Goal: Submit feedback/report problem

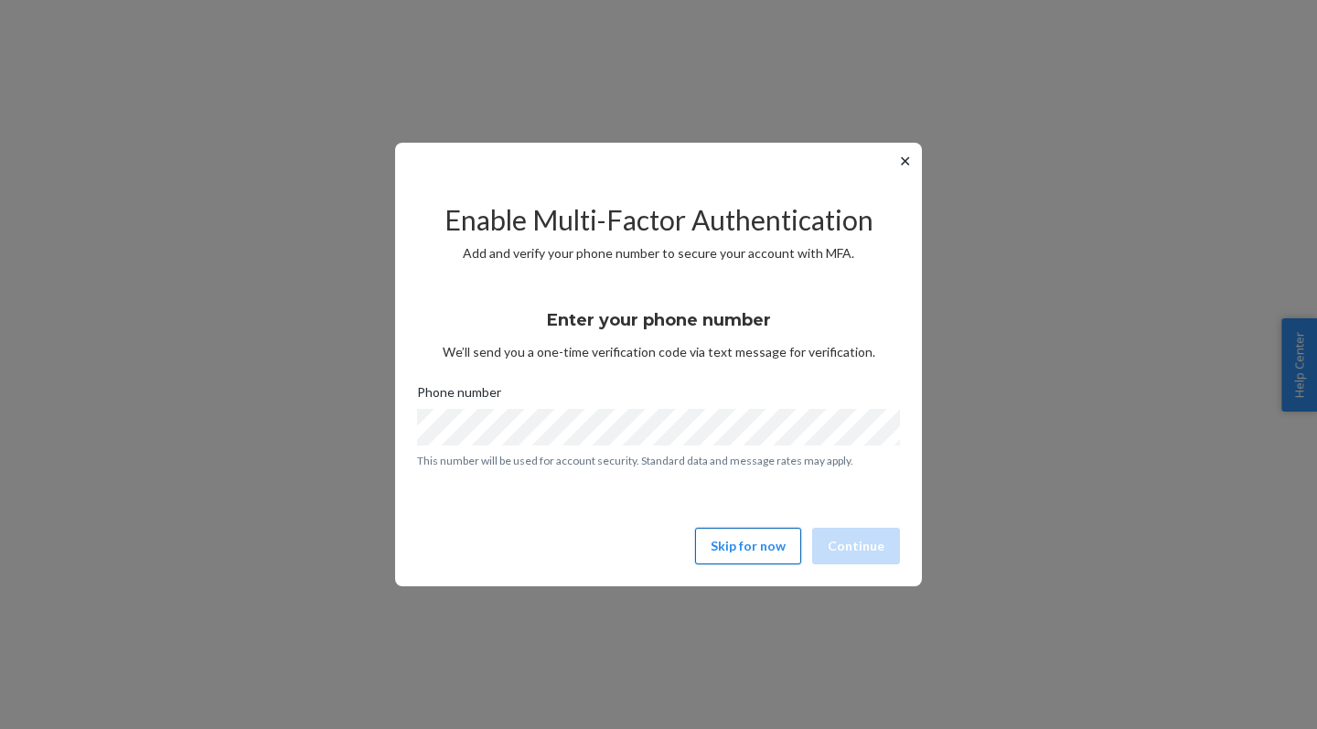
click at [748, 539] on button "Skip for now" at bounding box center [748, 546] width 106 height 37
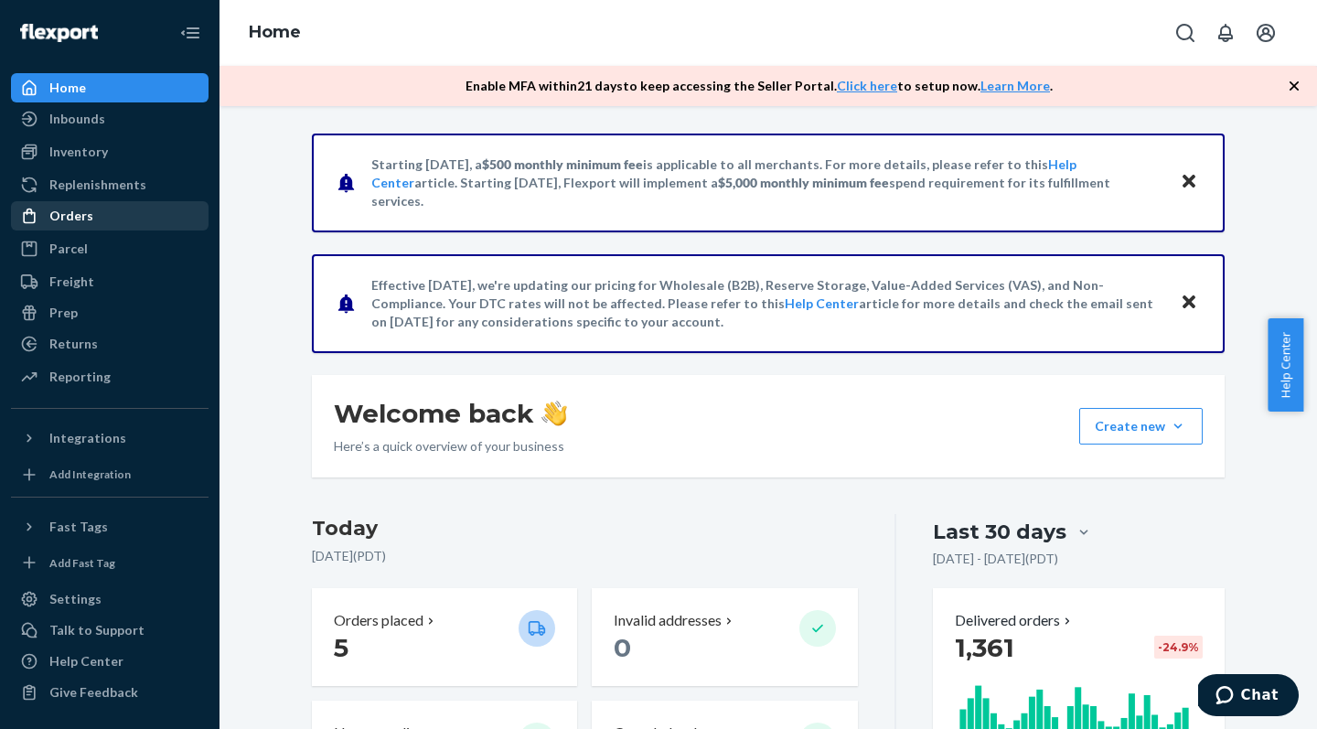
click at [91, 211] on div "Orders" at bounding box center [110, 216] width 194 height 26
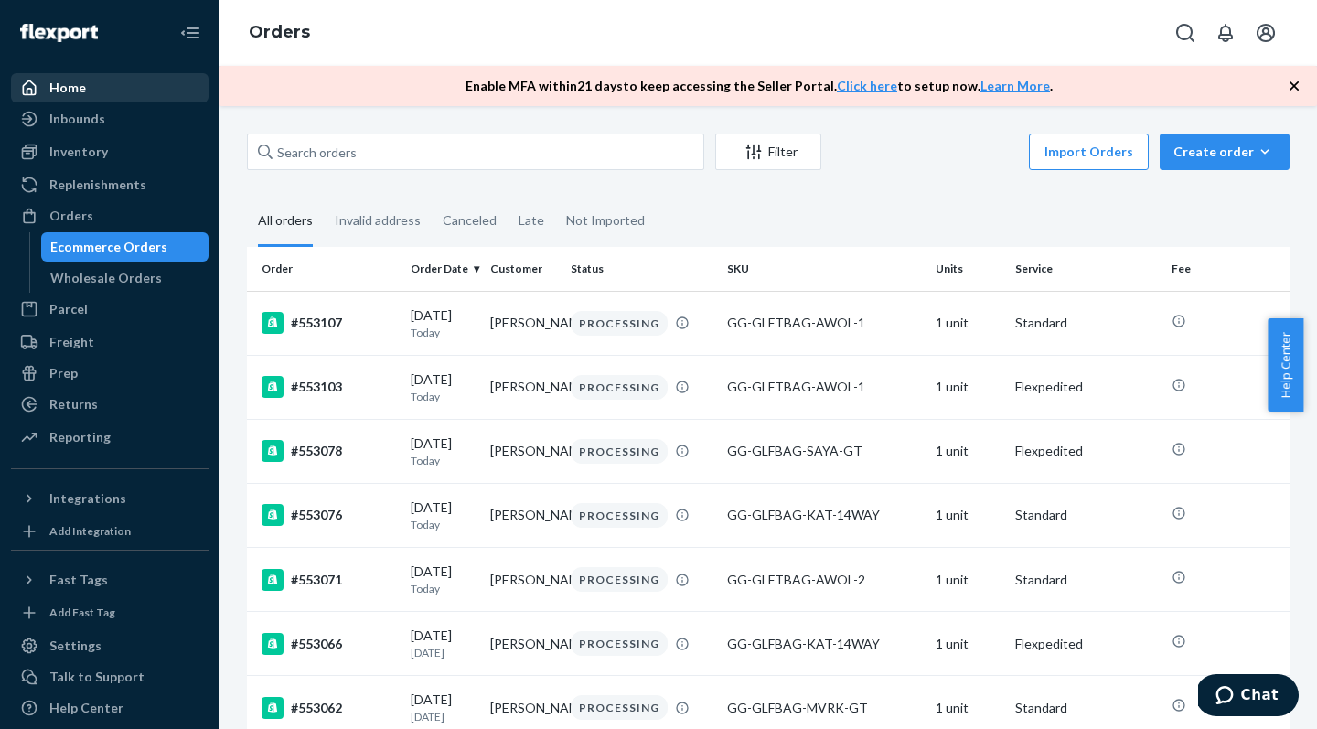
click at [61, 84] on div "Home" at bounding box center [67, 88] width 37 height 18
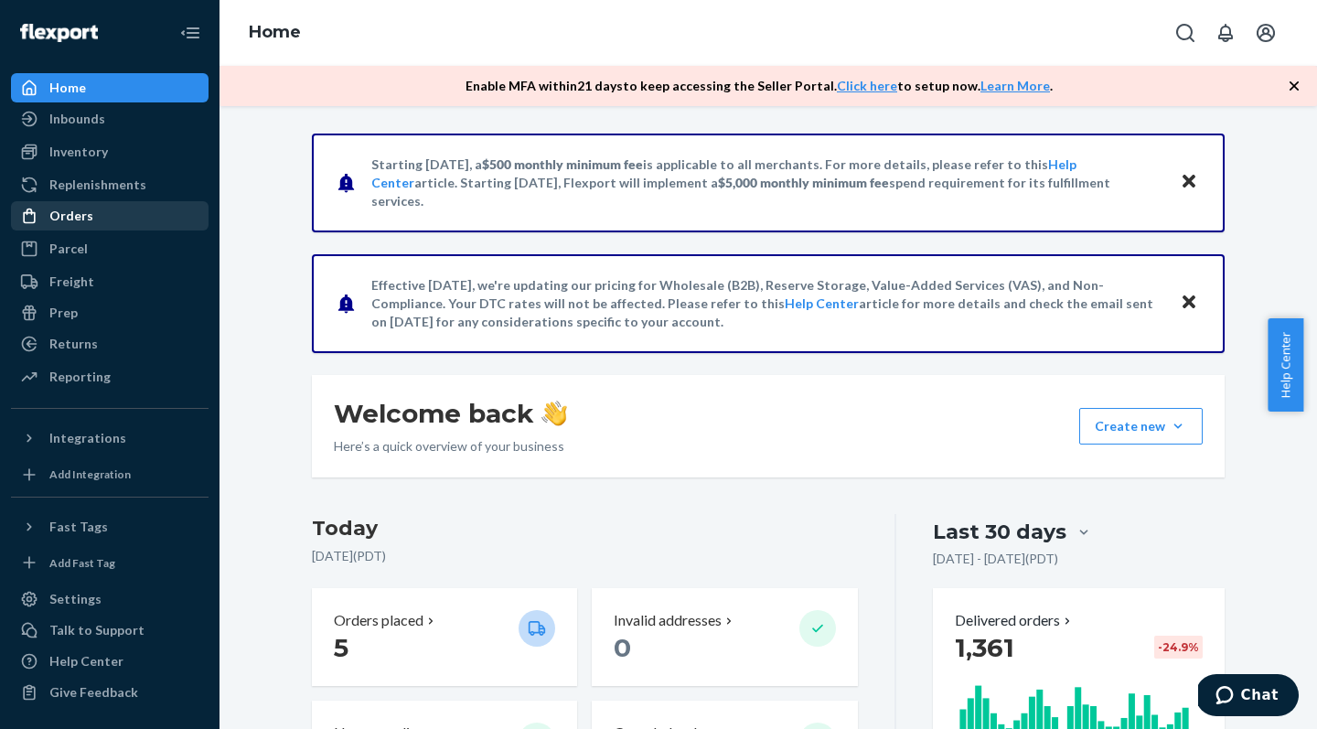
click at [83, 223] on div "Orders" at bounding box center [71, 216] width 44 height 18
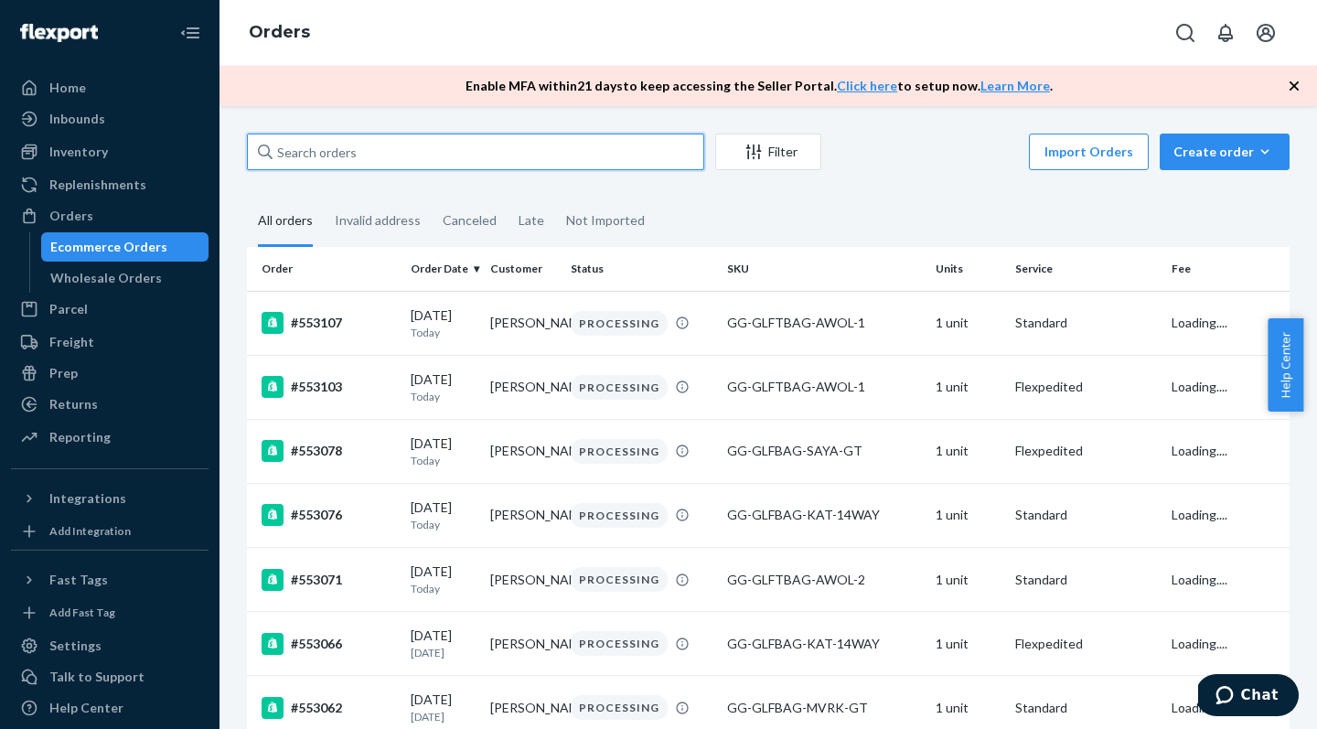
click at [336, 152] on input "text" at bounding box center [475, 152] width 457 height 37
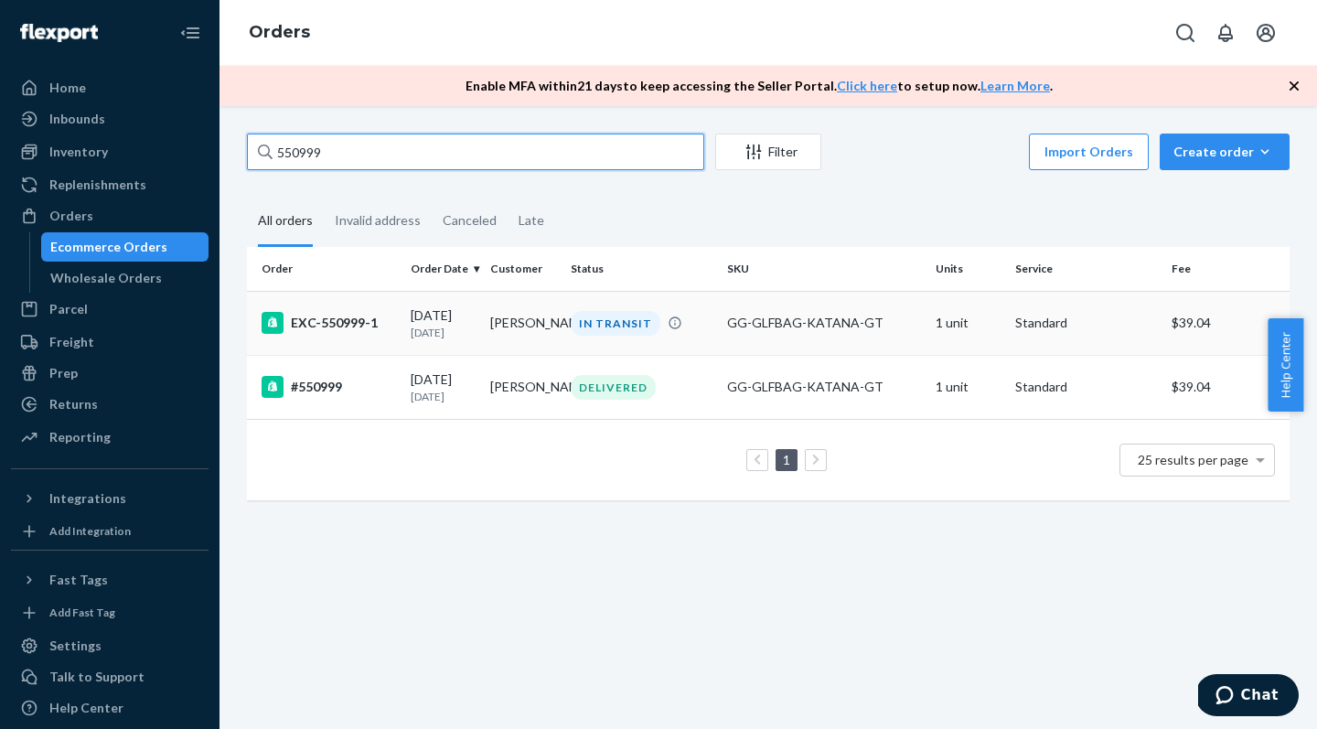
type input "550999"
click at [341, 327] on div "EXC-550999-1" at bounding box center [329, 323] width 134 height 22
click at [323, 393] on div "#550999" at bounding box center [329, 387] width 134 height 22
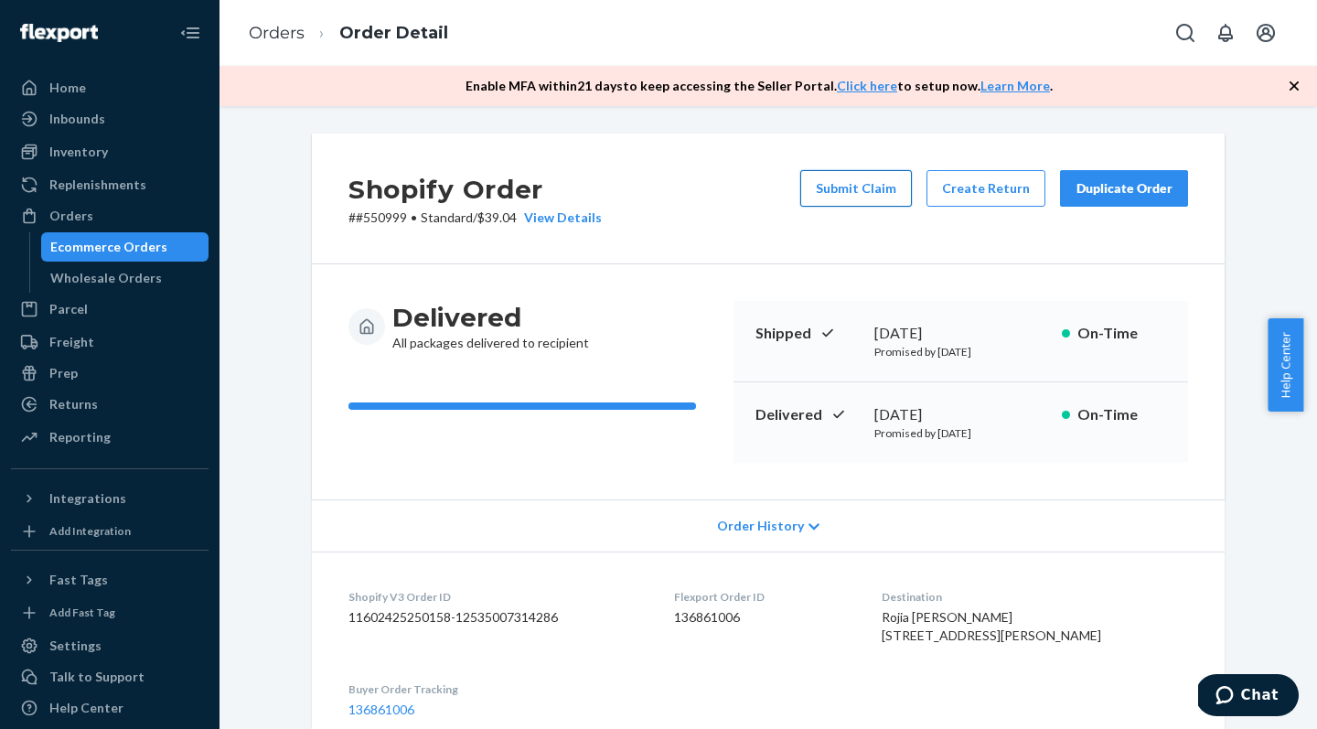
click at [840, 186] on button "Submit Claim" at bounding box center [856, 188] width 112 height 37
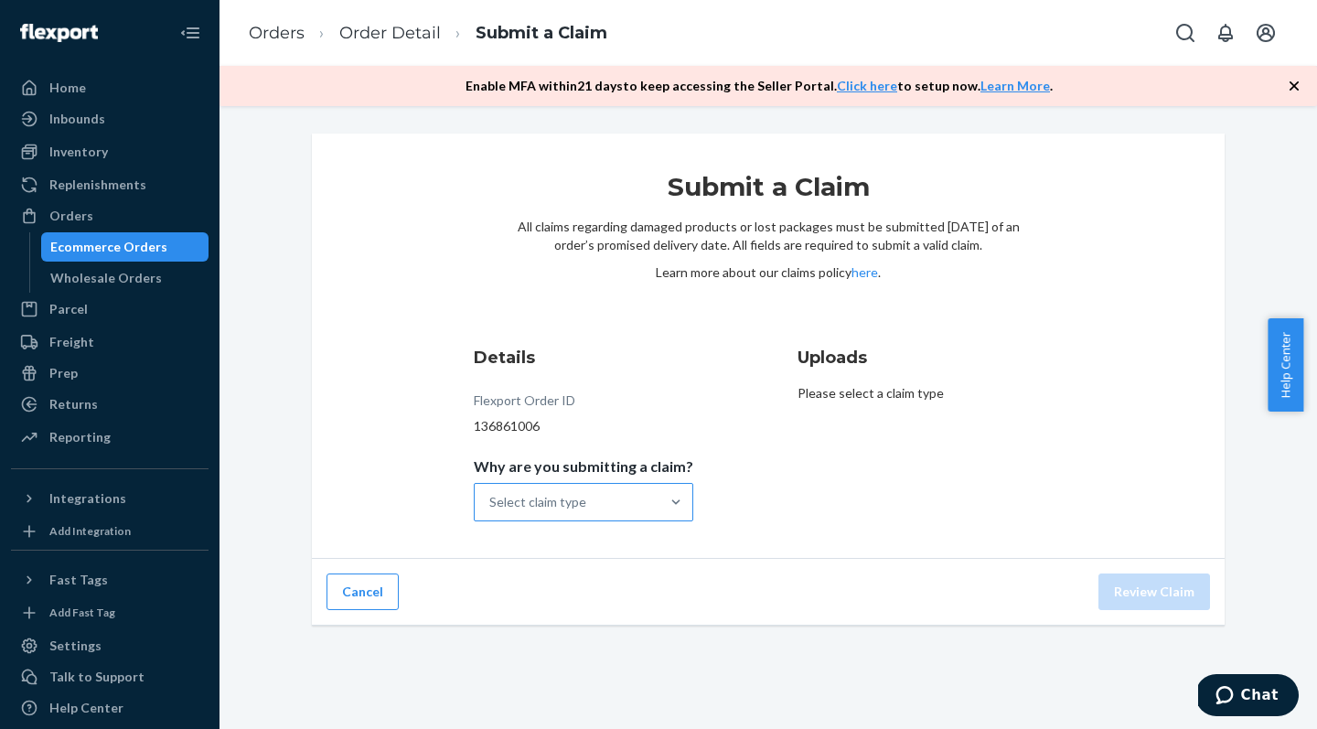
click at [593, 509] on div "Select claim type" at bounding box center [567, 502] width 185 height 37
click at [491, 509] on input "Why are you submitting a claim? Select claim type" at bounding box center [490, 502] width 2 height 18
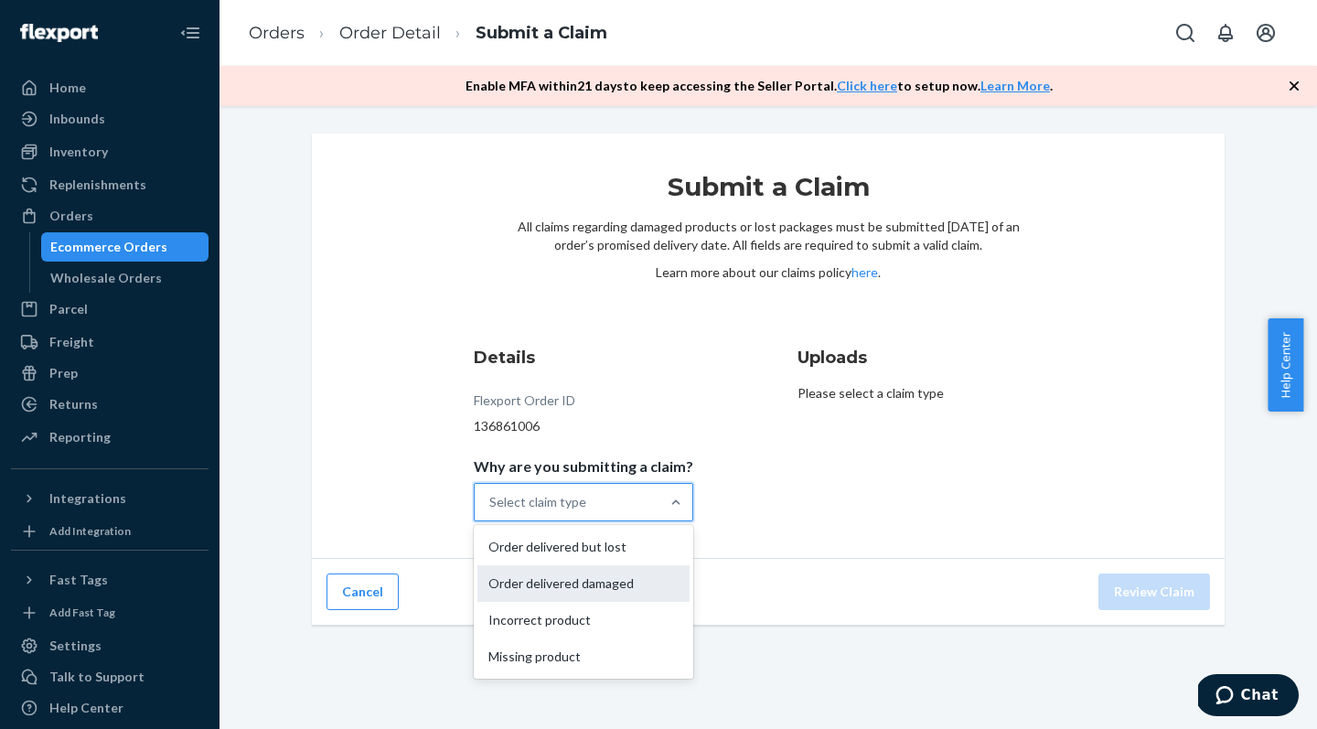
click at [590, 588] on div "Order delivered damaged" at bounding box center [583, 583] width 212 height 37
click at [491, 511] on input "Why are you submitting a claim? option Order delivered damaged focused, 2 of 4.…" at bounding box center [490, 502] width 2 height 18
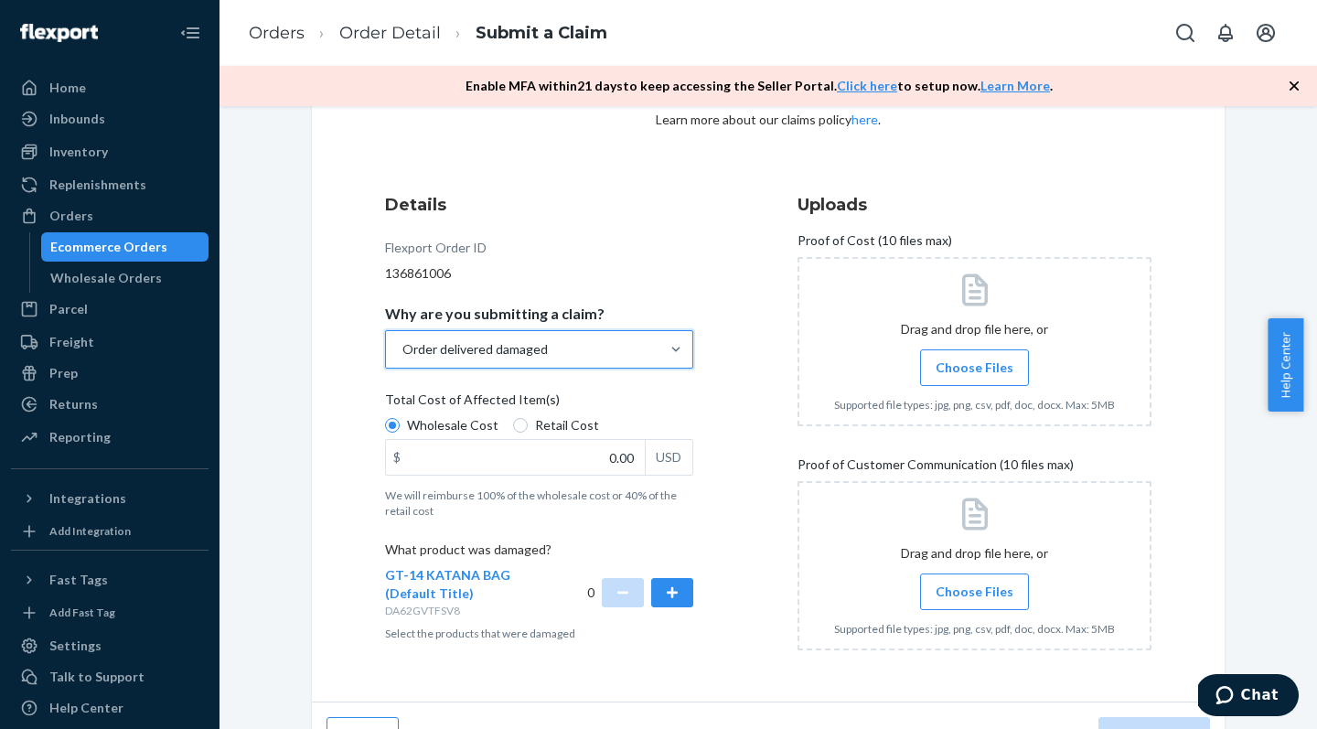
scroll to position [175, 0]
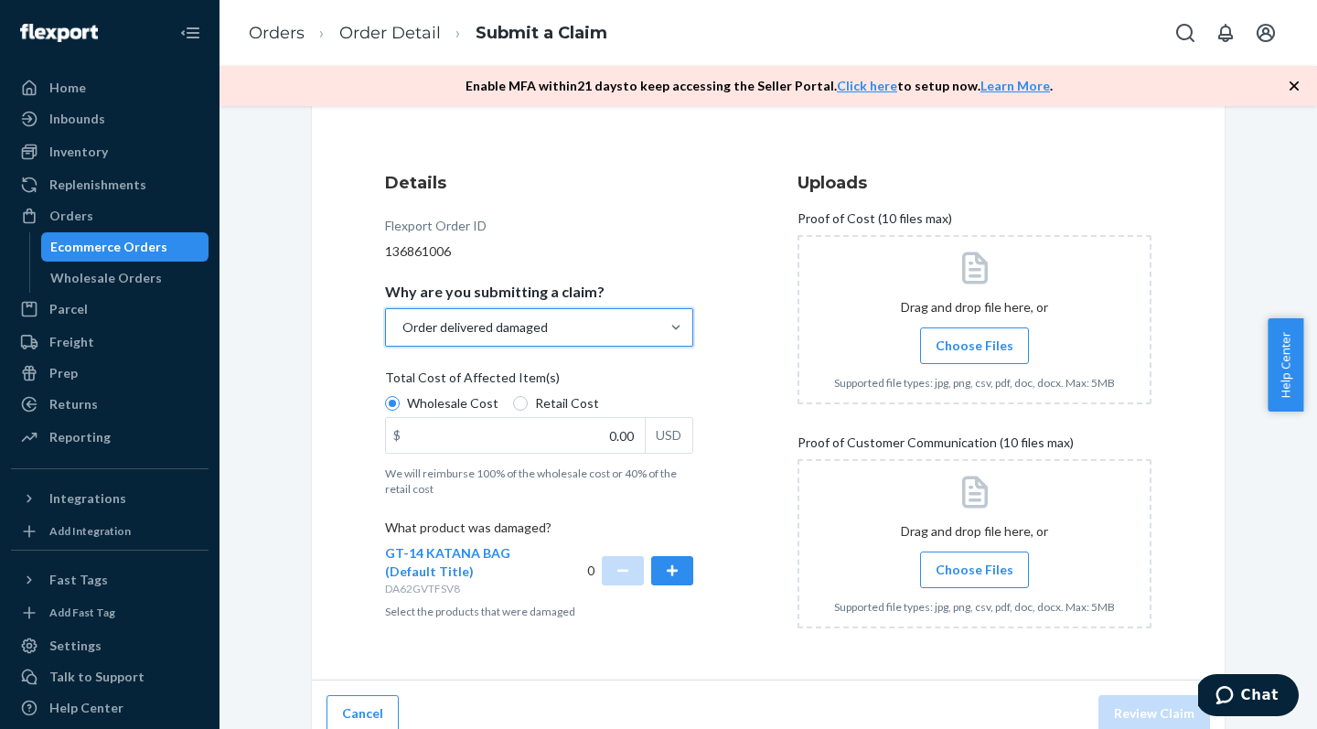
click at [520, 398] on label "Retail Cost" at bounding box center [556, 403] width 86 height 18
click at [520, 398] on input "Retail Cost" at bounding box center [520, 403] width 15 height 15
radio input "true"
radio input "false"
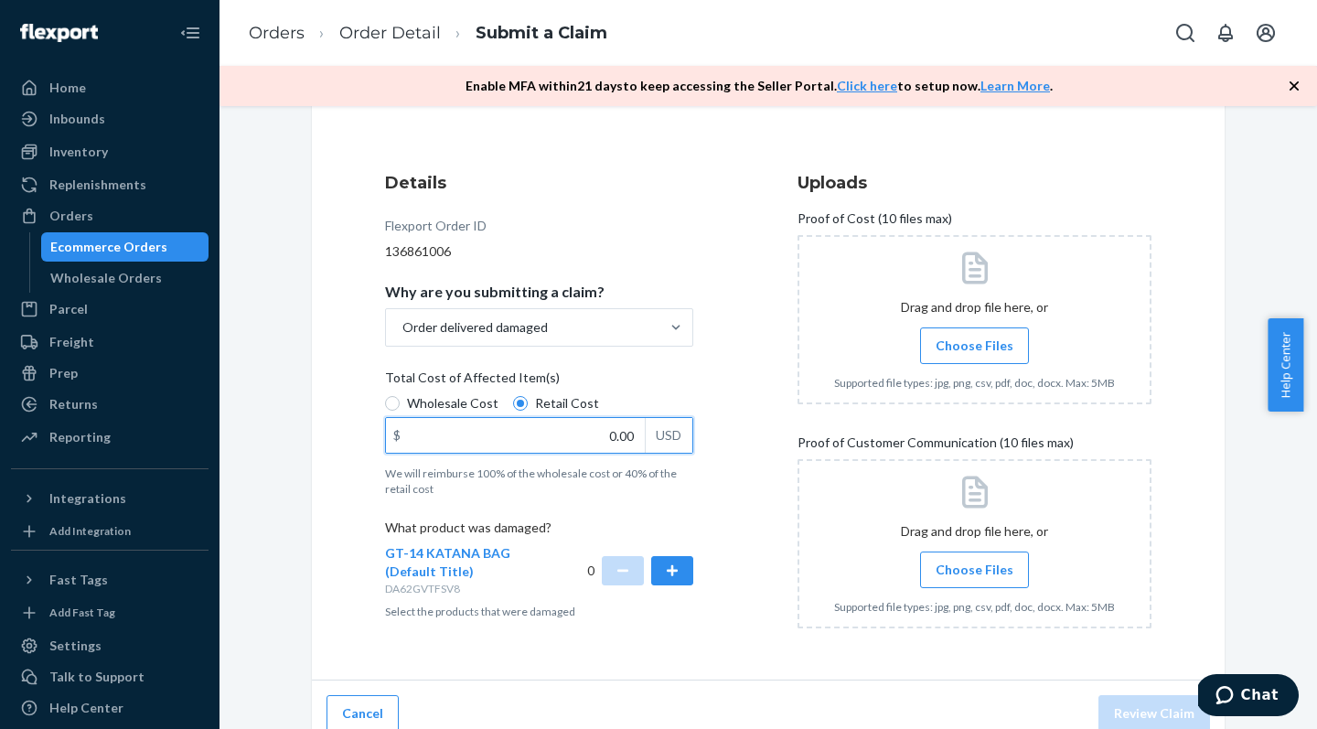
click at [529, 433] on input "0.00" at bounding box center [515, 435] width 259 height 35
type input "190.00"
click at [421, 403] on span "Wholesale Cost" at bounding box center [452, 403] width 91 height 18
click at [400, 403] on input "Wholesale Cost" at bounding box center [392, 403] width 15 height 15
radio input "true"
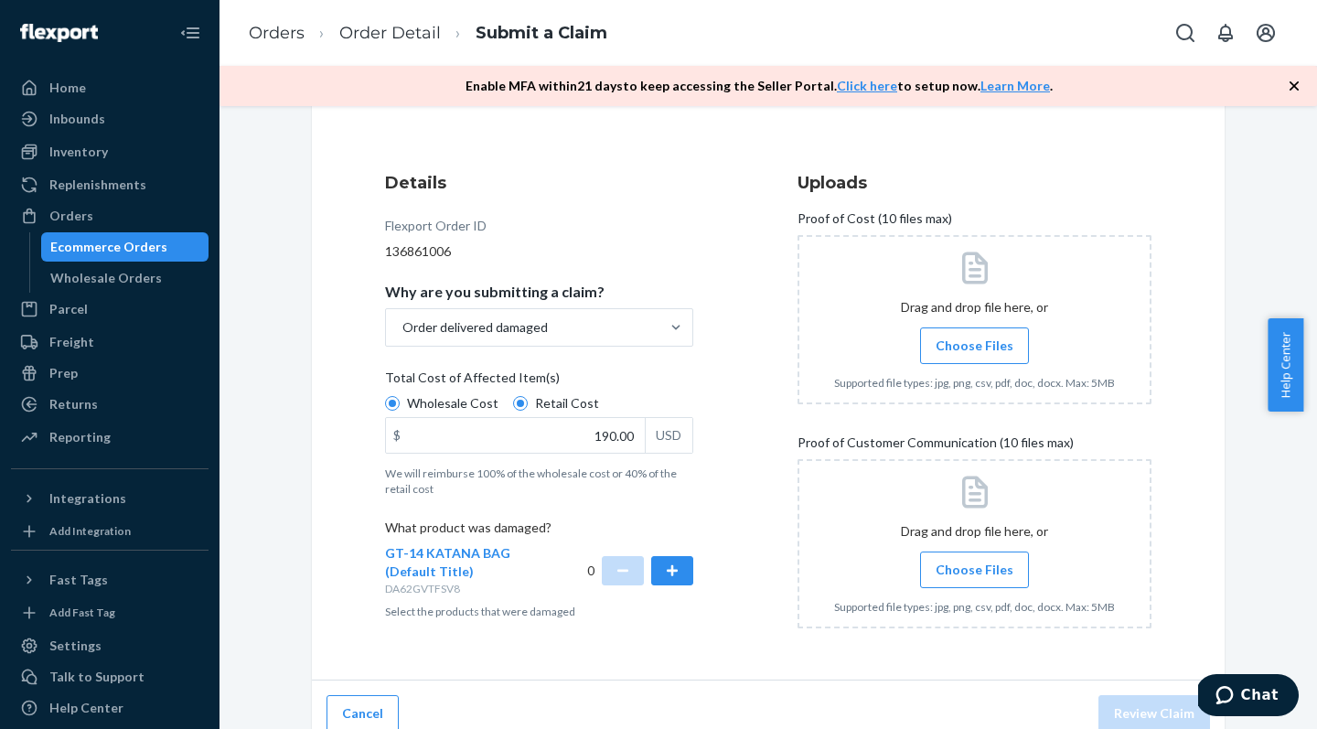
radio input "false"
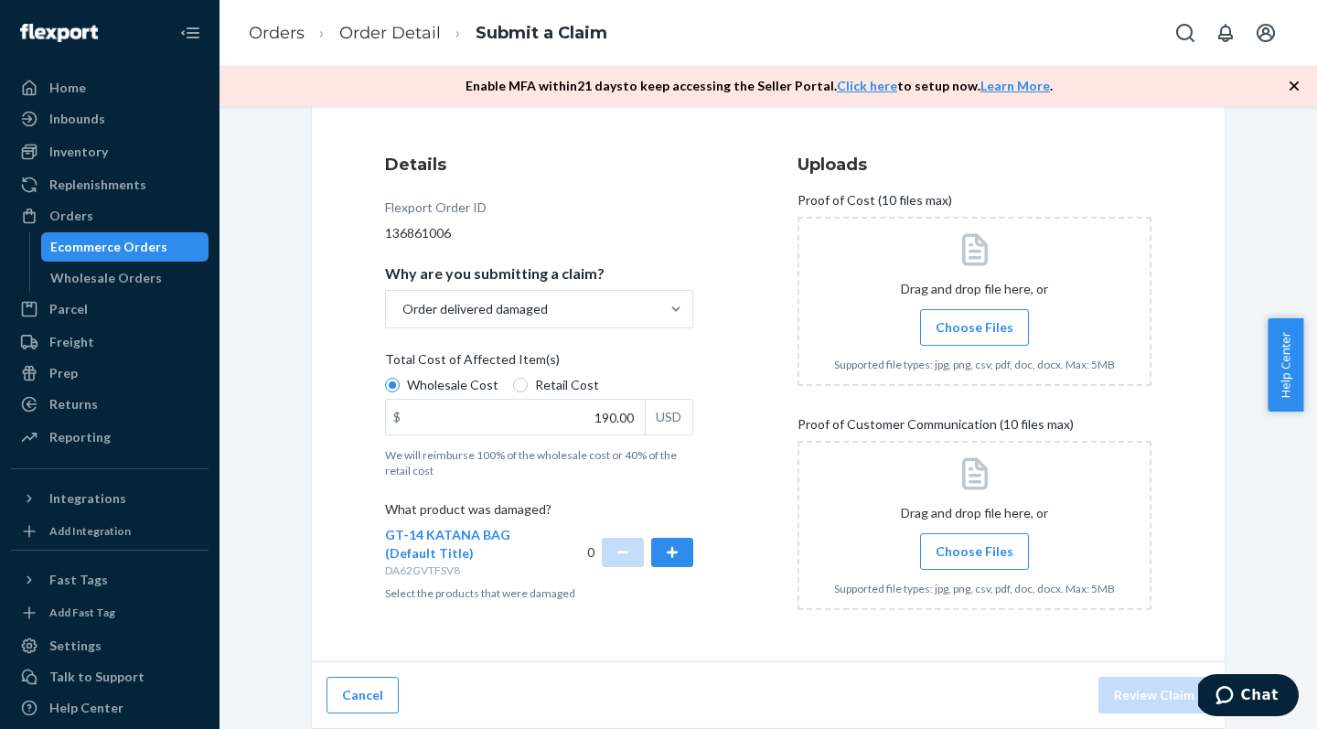
scroll to position [193, 0]
click at [659, 555] on button "button" at bounding box center [672, 552] width 42 height 29
click at [962, 328] on span "Choose Files" at bounding box center [974, 327] width 78 height 18
click at [974, 328] on input "Choose Files" at bounding box center [974, 327] width 1 height 20
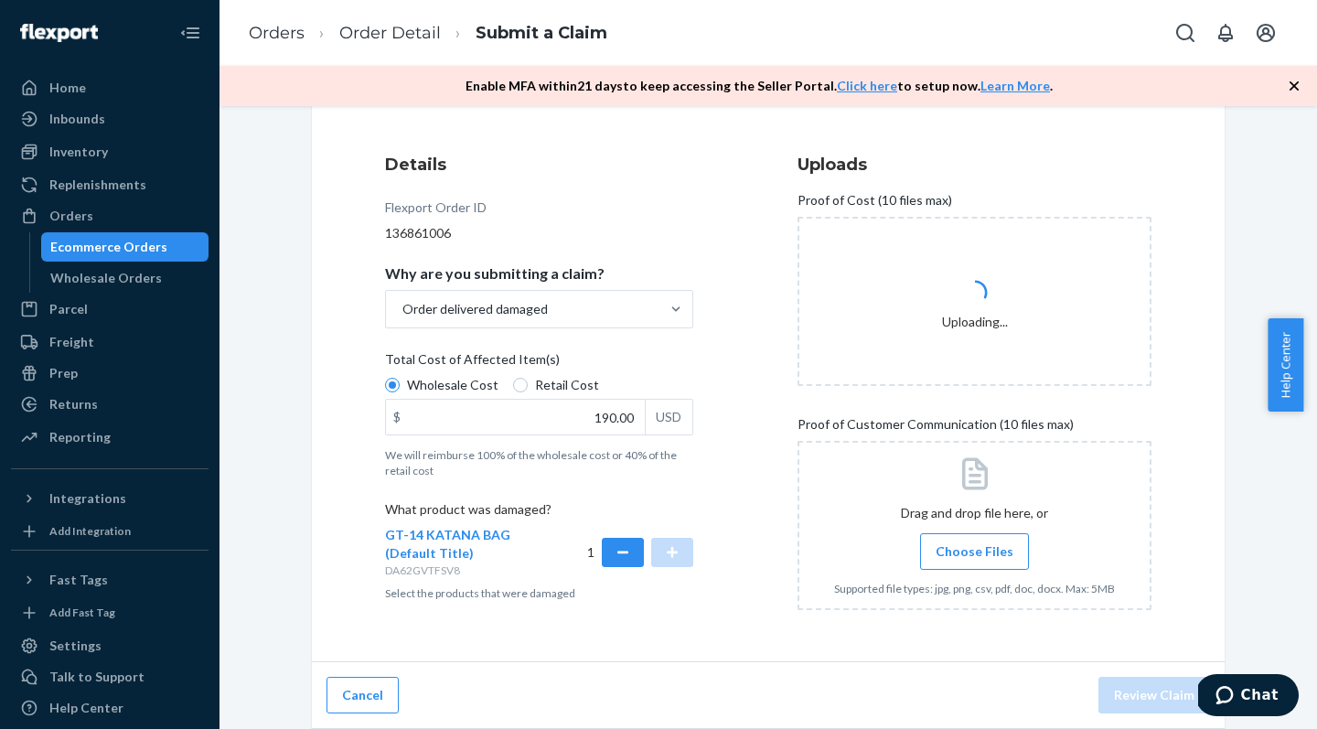
click at [966, 549] on span "Choose Files" at bounding box center [974, 551] width 78 height 18
click at [974, 549] on input "Choose Files" at bounding box center [974, 551] width 1 height 20
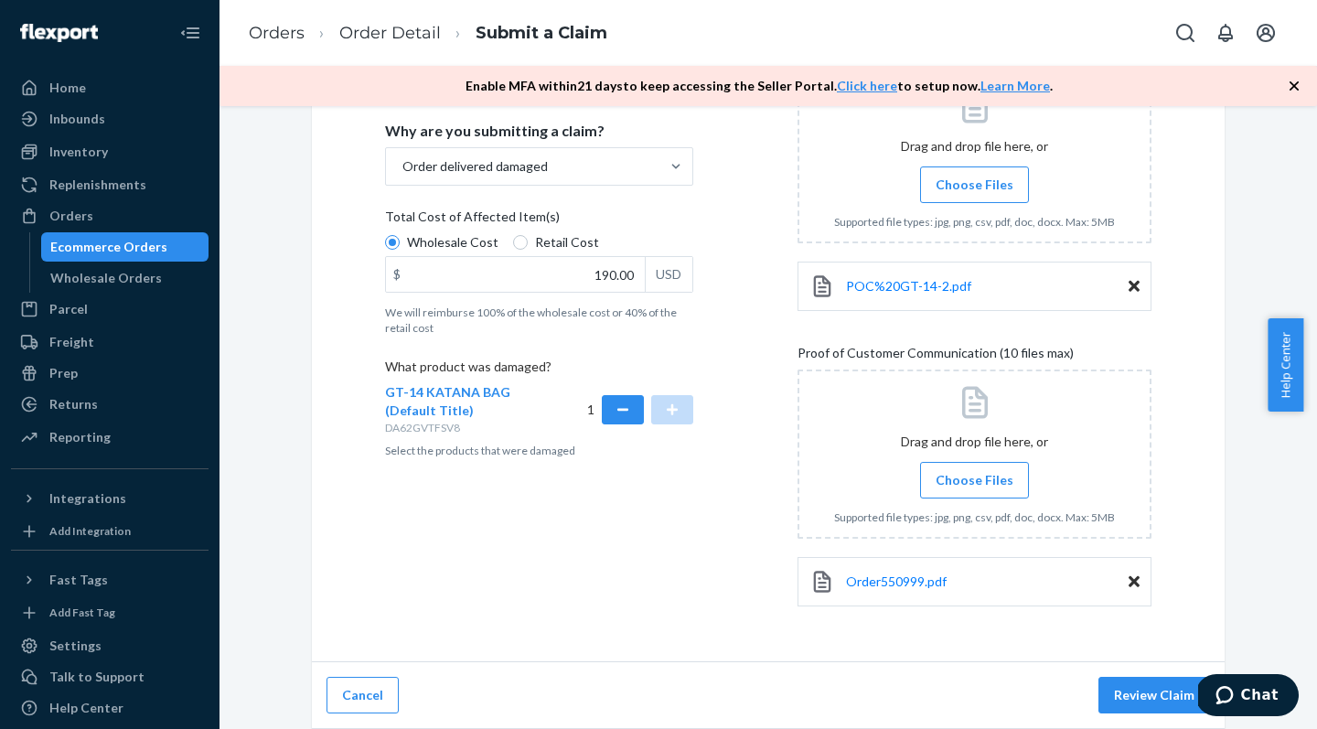
scroll to position [336, 0]
click at [1144, 696] on button "Review Claim" at bounding box center [1154, 695] width 112 height 37
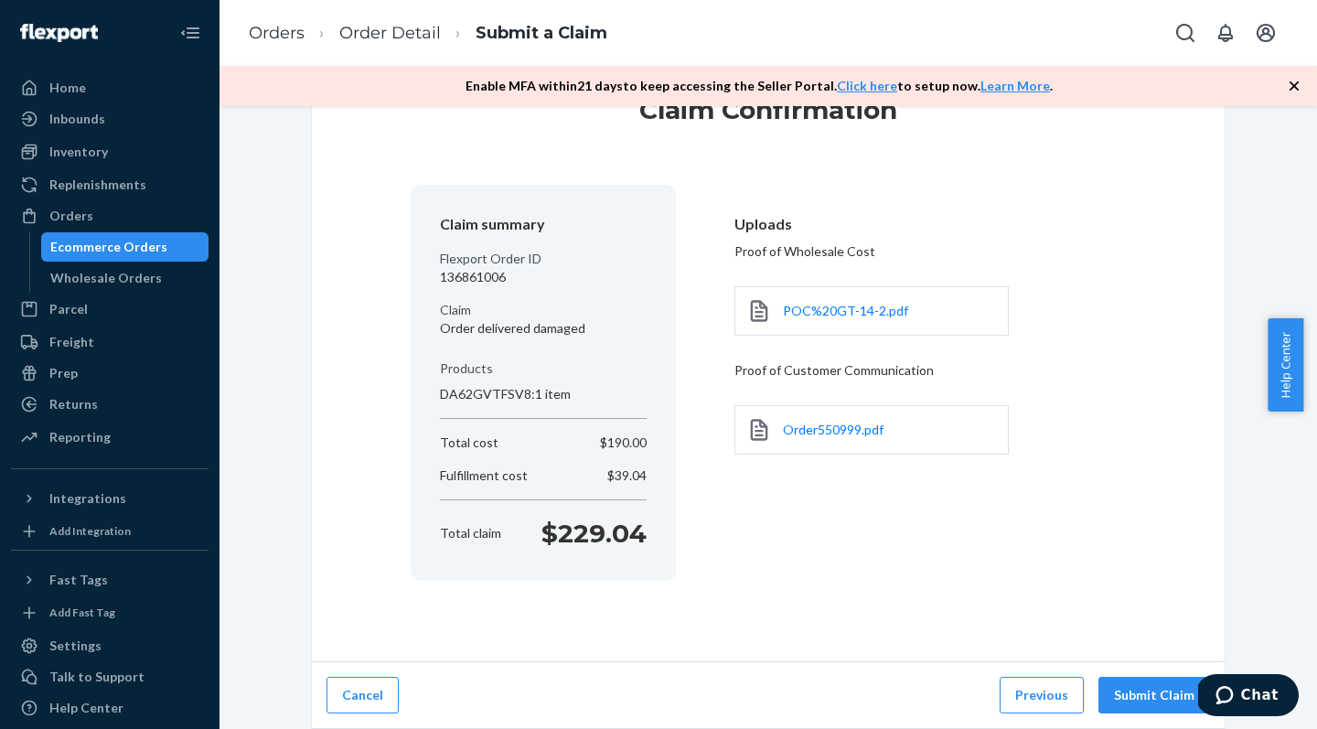
scroll to position [76, 0]
drag, startPoint x: 512, startPoint y: 281, endPoint x: 430, endPoint y: 282, distance: 82.3
click at [430, 282] on section "Claim summary Flexport Order ID 136861006 Claim Order delivered damaged Product…" at bounding box center [543, 384] width 265 height 396
copy p "136861006"
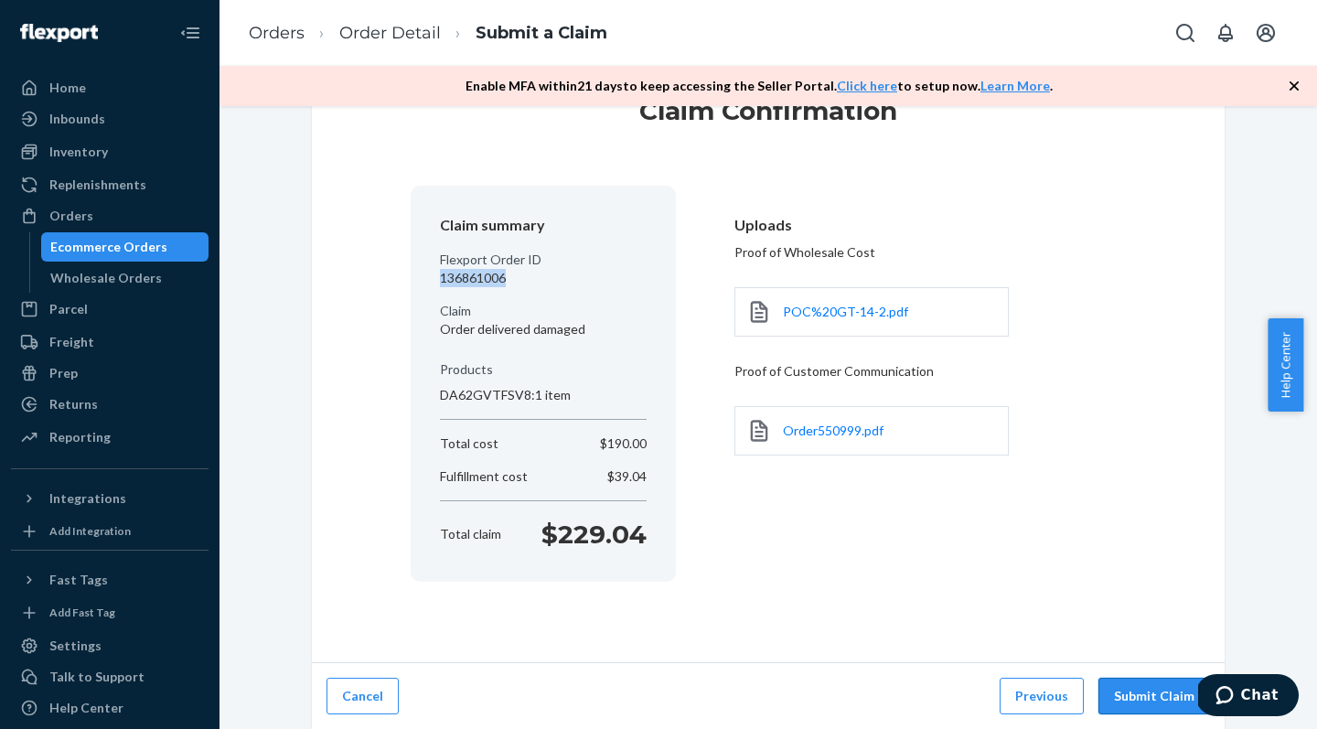
click at [1128, 689] on button "Submit Claim" at bounding box center [1154, 696] width 112 height 37
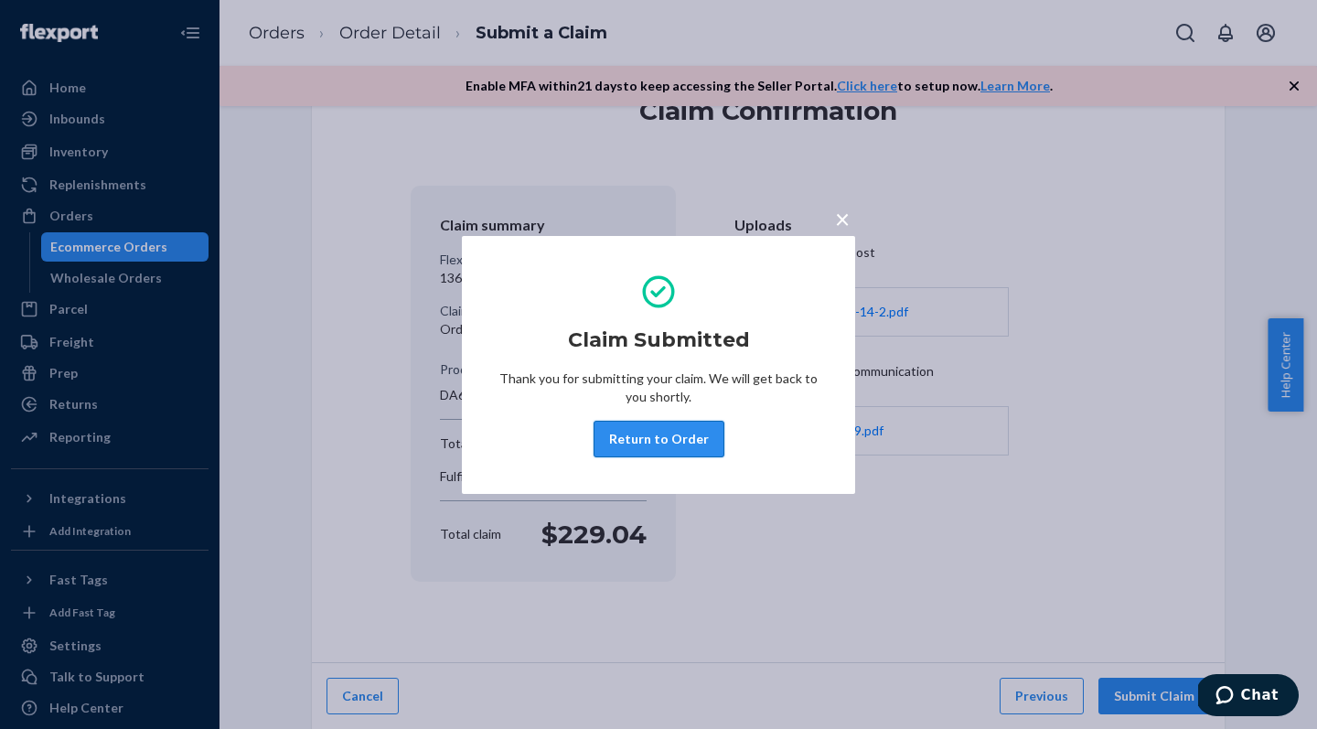
click at [677, 434] on button "Return to Order" at bounding box center [658, 439] width 131 height 37
